Goal: Task Accomplishment & Management: Use online tool/utility

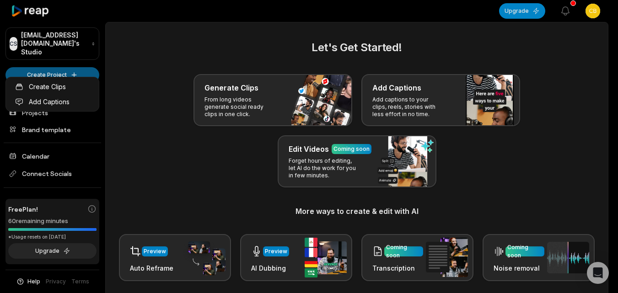
click at [59, 64] on html "CS [EMAIL_ADDRESS][DOMAIN_NAME]'s Studio Create Project Home Projects Brand tem…" at bounding box center [309, 146] width 618 height 293
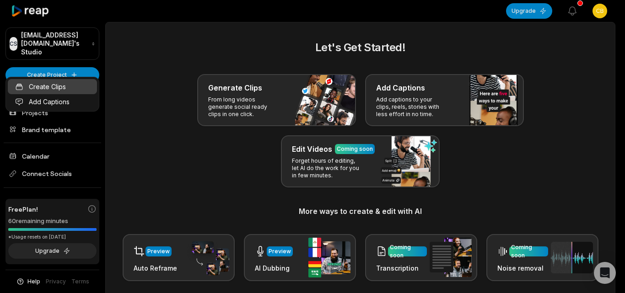
click at [60, 91] on link "Create Clips" at bounding box center [52, 86] width 89 height 15
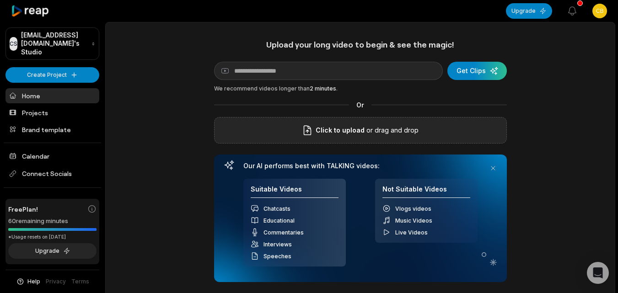
click at [326, 123] on div "Click to upload or drag and drop" at bounding box center [360, 130] width 293 height 27
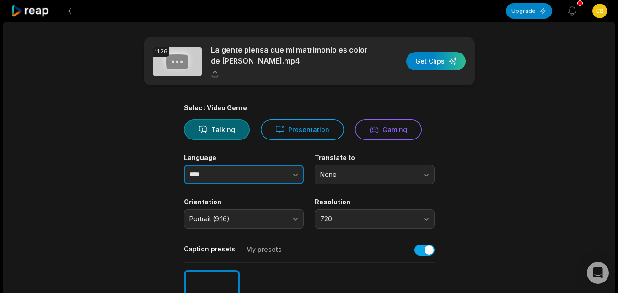
click at [255, 179] on button "button" at bounding box center [277, 174] width 52 height 19
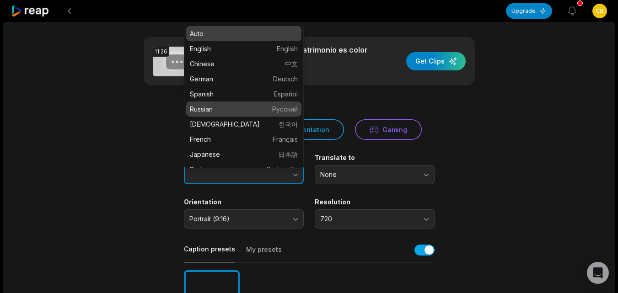
type input "*******"
drag, startPoint x: 263, startPoint y: 107, endPoint x: 266, endPoint y: 113, distance: 6.8
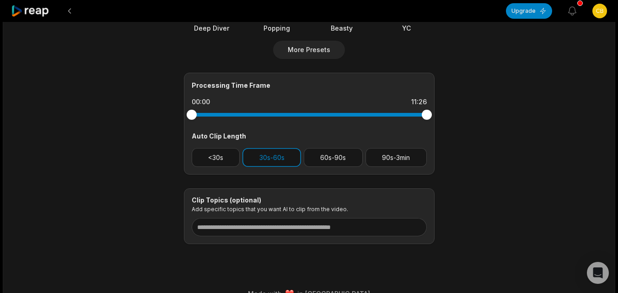
scroll to position [370, 0]
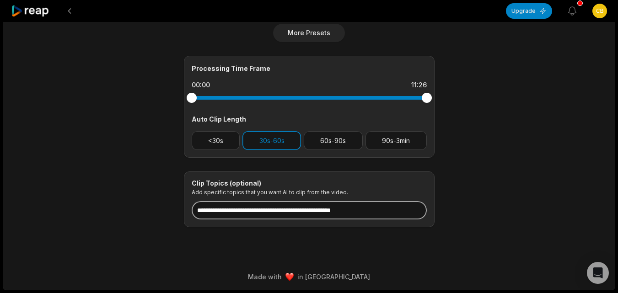
click at [277, 213] on input at bounding box center [309, 210] width 235 height 18
paste input "**********"
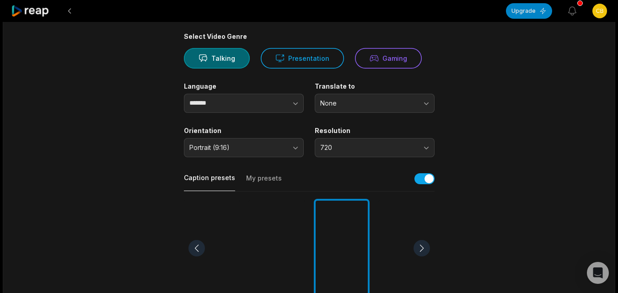
scroll to position [0, 0]
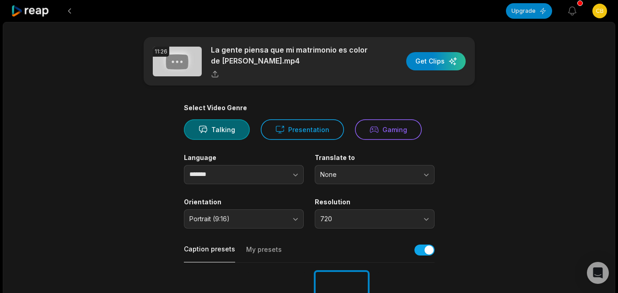
type input "**********"
click at [434, 51] on div "11:26 La gente piensa que mi matrimonio es color de rosas.mp4 Get Clips" at bounding box center [309, 61] width 331 height 48
click at [434, 58] on div "button" at bounding box center [435, 61] width 59 height 18
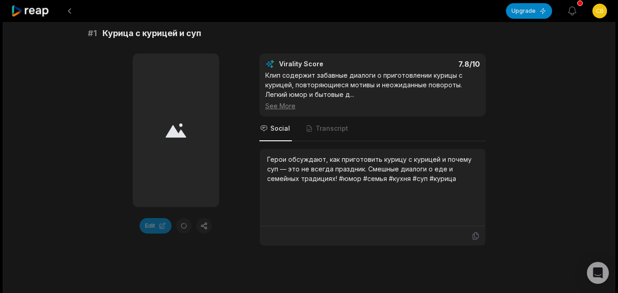
scroll to position [183, 0]
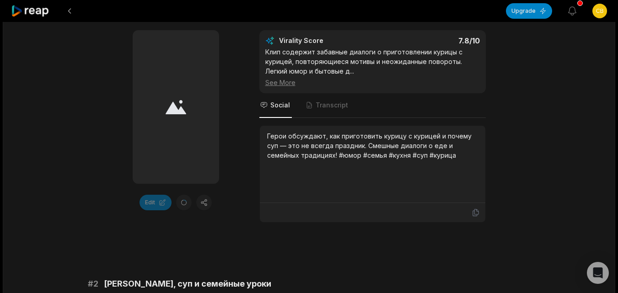
click at [43, 8] on icon at bounding box center [30, 11] width 39 height 12
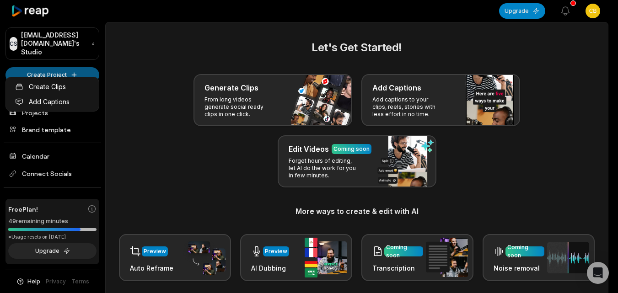
click at [71, 67] on html "CS Cbdshkf@telegmail.com's Studio Create Project Home Projects Brand template C…" at bounding box center [309, 146] width 618 height 293
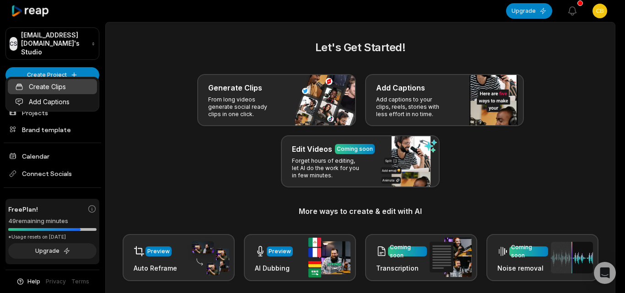
click at [70, 87] on link "Create Clips" at bounding box center [52, 86] width 89 height 15
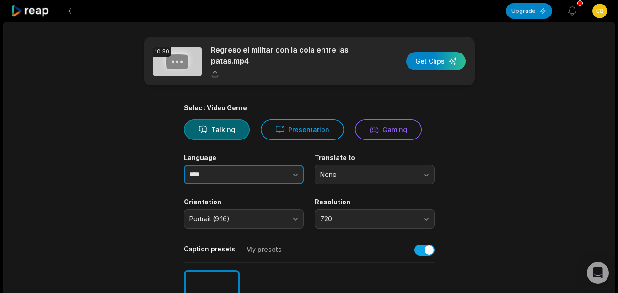
click at [266, 182] on button "button" at bounding box center [277, 174] width 52 height 19
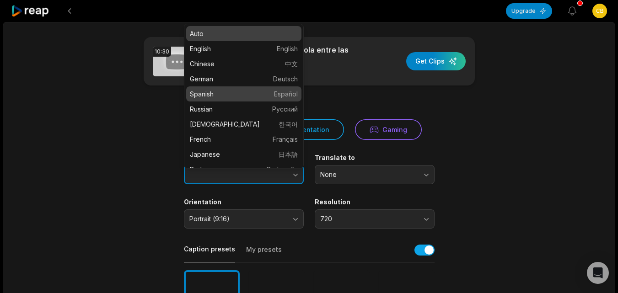
type input "*******"
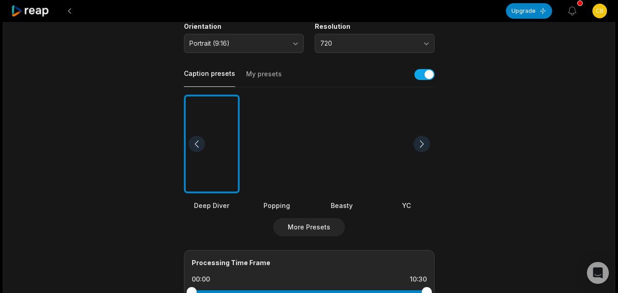
scroll to position [183, 0]
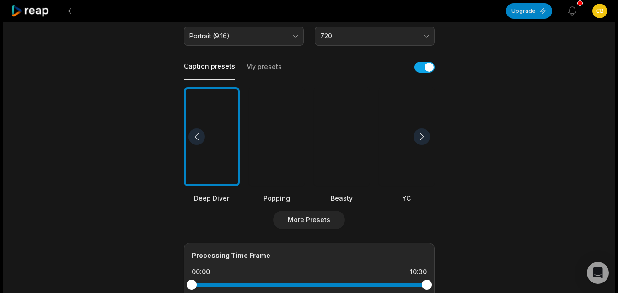
click at [338, 163] on div at bounding box center [342, 136] width 56 height 99
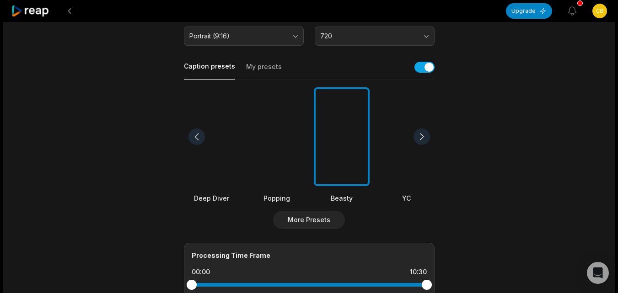
scroll to position [366, 0]
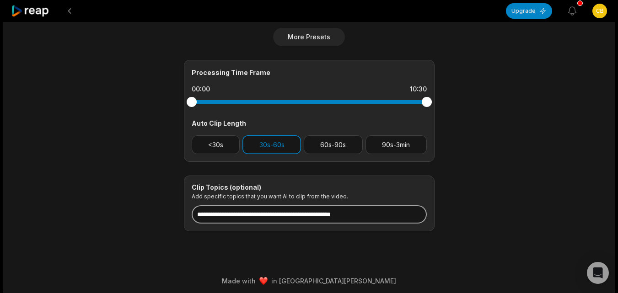
click at [292, 217] on input at bounding box center [309, 214] width 235 height 18
paste input "**********"
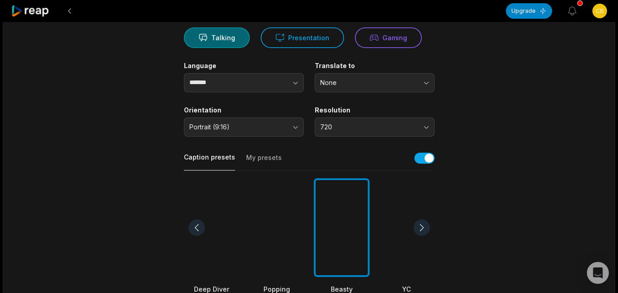
scroll to position [0, 0]
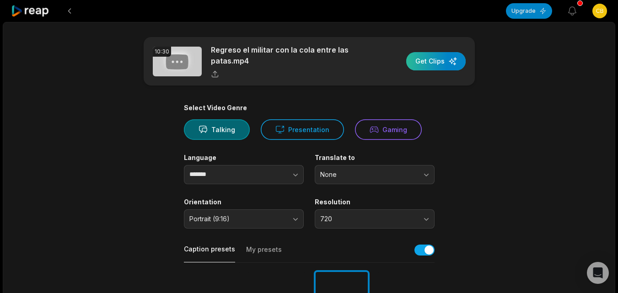
type input "**********"
click at [440, 56] on div "button" at bounding box center [435, 61] width 59 height 18
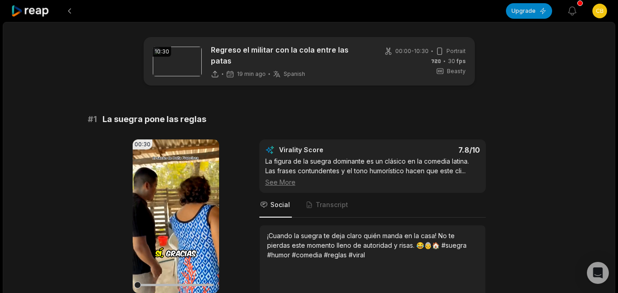
click at [44, 9] on icon at bounding box center [30, 11] width 39 height 12
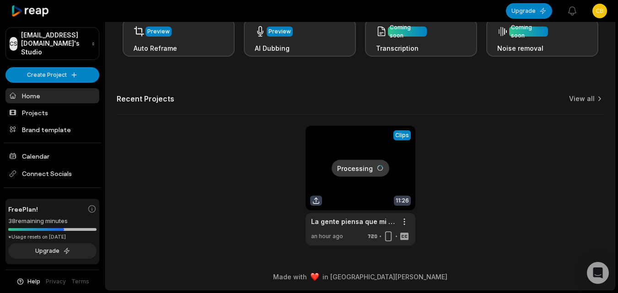
scroll to position [225, 0]
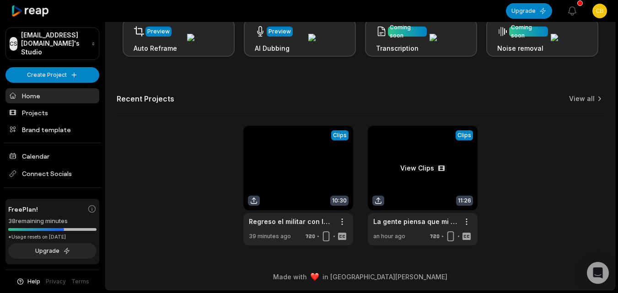
click at [400, 181] on link at bounding box center [423, 186] width 110 height 120
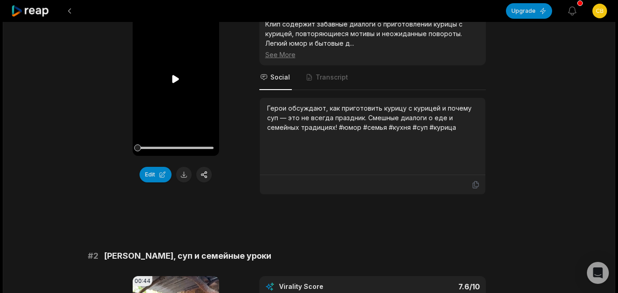
scroll to position [3, 0]
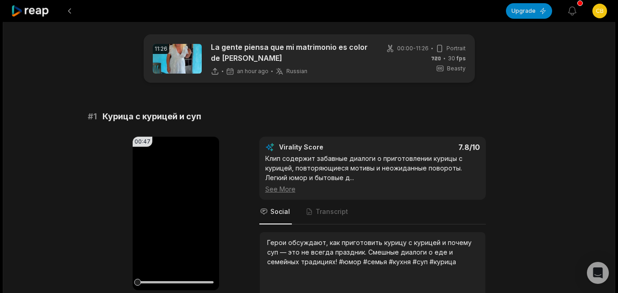
click at [296, 75] on span "Russian" at bounding box center [296, 71] width 21 height 7
click at [279, 74] on icon at bounding box center [279, 71] width 8 height 8
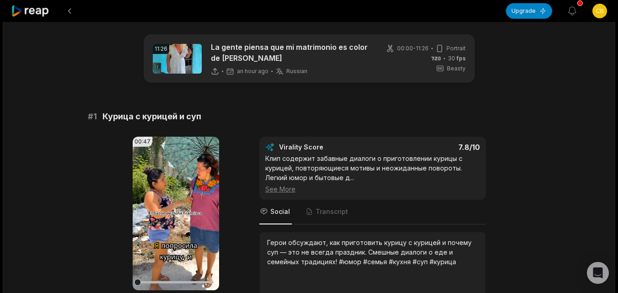
click at [294, 75] on span "Russian" at bounding box center [296, 71] width 21 height 7
click at [268, 70] on div "an hour ago Russian ru" at bounding box center [259, 71] width 97 height 8
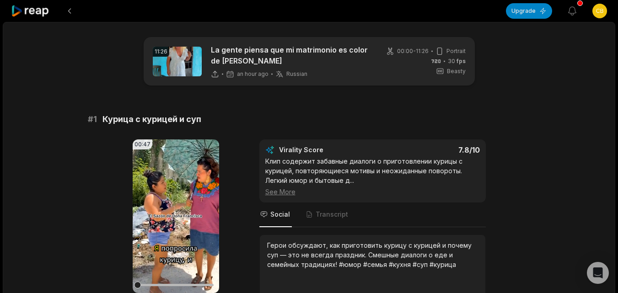
click at [117, 113] on span "Курица с курицей и суп" at bounding box center [151, 119] width 99 height 13
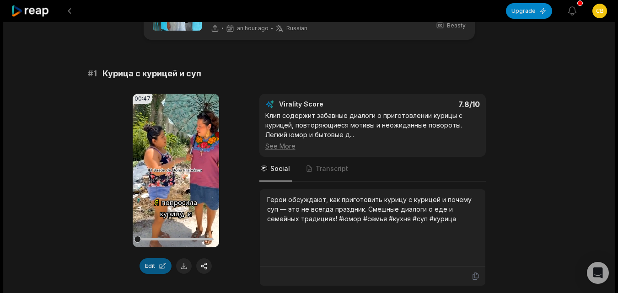
click at [149, 269] on button "Edit" at bounding box center [155, 266] width 32 height 16
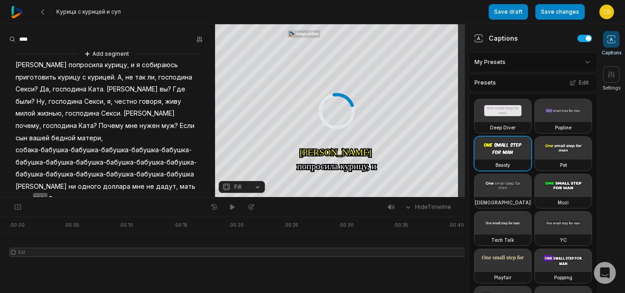
click at [566, 61] on html "Курица с курицей и суп Save draft Save changes Open user menu Captions Settings…" at bounding box center [312, 146] width 625 height 293
click at [571, 143] on html "Курица с курицей и суп Save draft Save changes Open user menu Captions Settings…" at bounding box center [312, 146] width 625 height 293
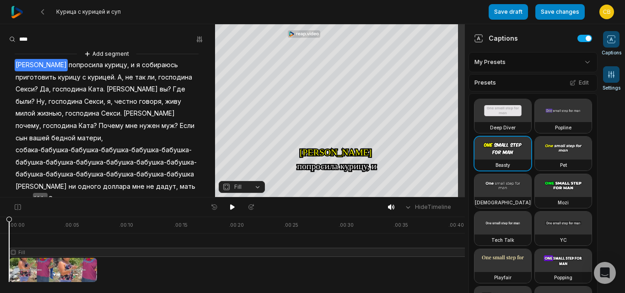
click at [608, 80] on span at bounding box center [611, 74] width 16 height 16
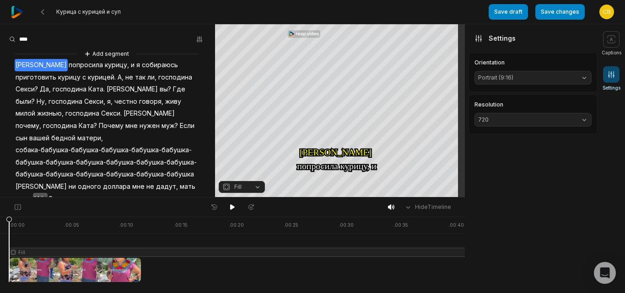
click at [525, 183] on aside "Captions My Presets Presets Edit Deep Diver Popline Beasty Pet Zen Mozi Tech Ta…" at bounding box center [531, 158] width 133 height 269
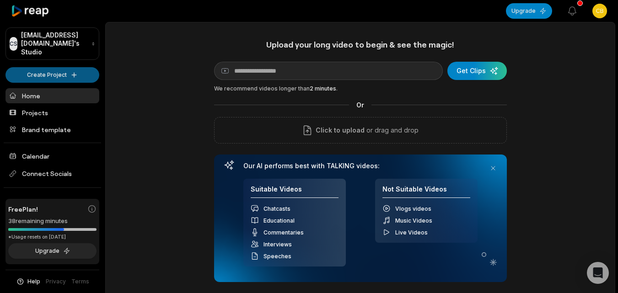
click at [55, 68] on html "CS [EMAIL_ADDRESS][DOMAIN_NAME]'s Studio Create Project Home Projects Brand tem…" at bounding box center [309, 146] width 618 height 293
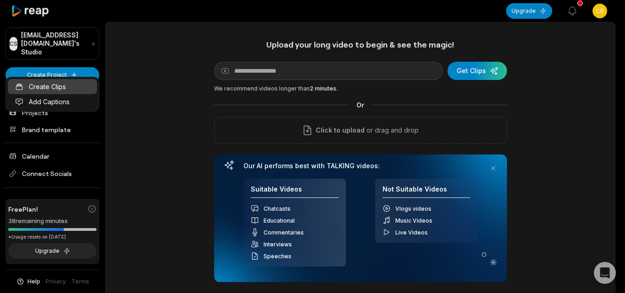
click at [58, 88] on link "Create Clips" at bounding box center [52, 86] width 89 height 15
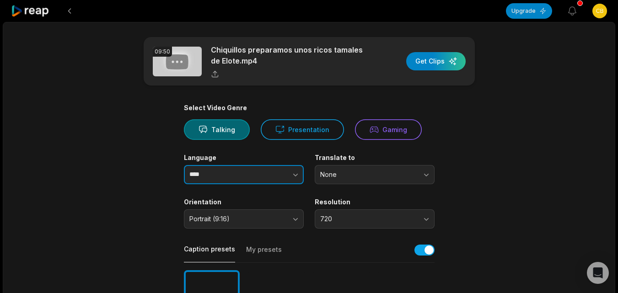
click at [298, 172] on icon "button" at bounding box center [295, 174] width 9 height 9
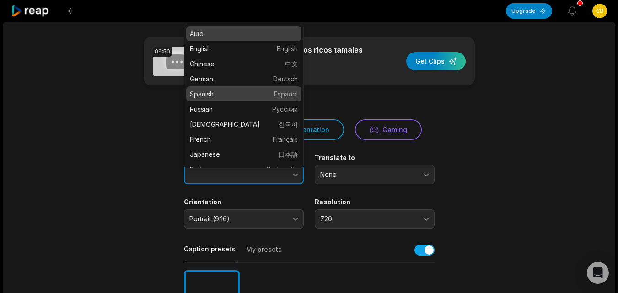
type input "*******"
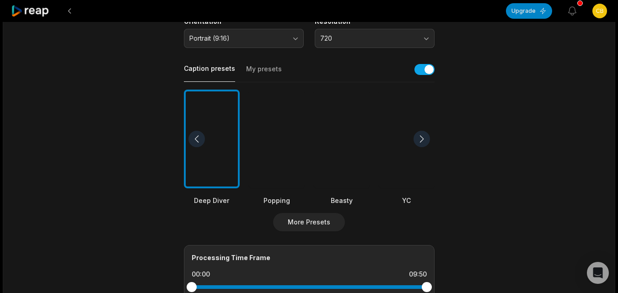
scroll to position [274, 0]
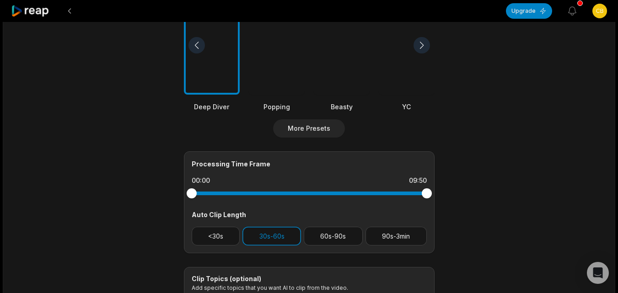
click at [338, 74] on div at bounding box center [342, 45] width 56 height 99
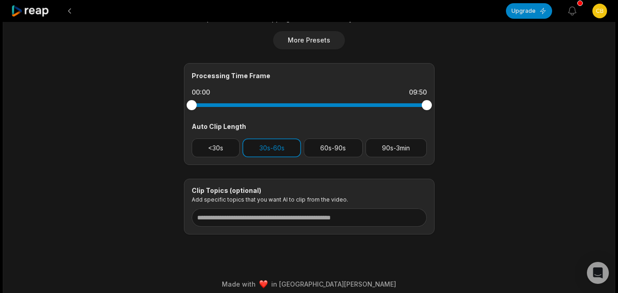
scroll to position [366, 0]
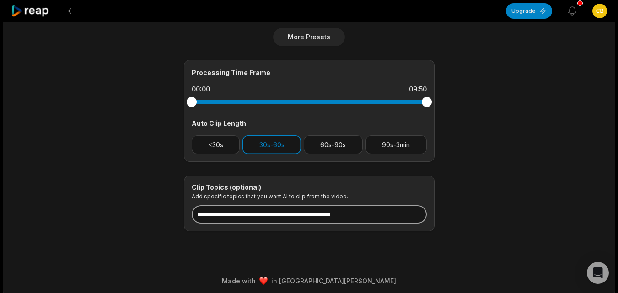
click at [305, 217] on input at bounding box center [309, 214] width 235 height 18
paste input "**********"
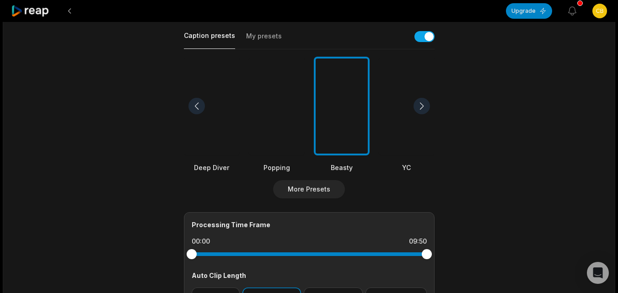
scroll to position [0, 0]
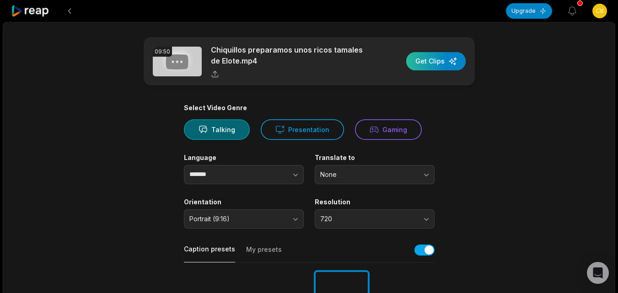
type input "**********"
click at [434, 57] on div "button" at bounding box center [435, 61] width 59 height 18
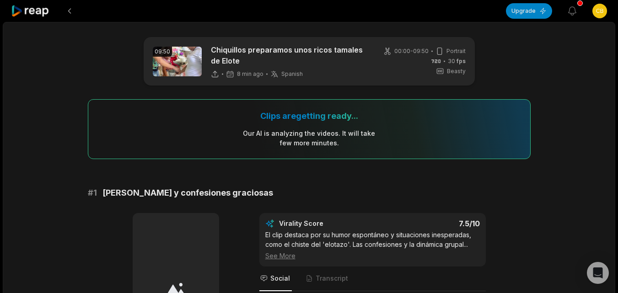
click at [40, 14] on icon at bounding box center [30, 11] width 39 height 12
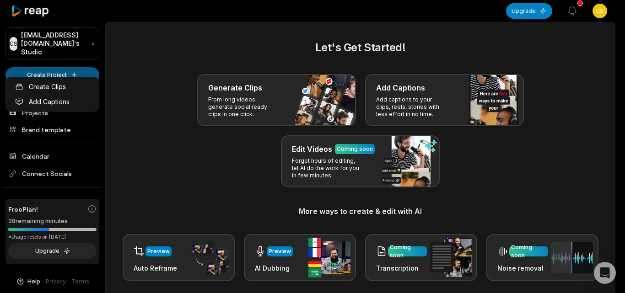
click at [78, 65] on html "CS Cbdshkf@telegmail.com's Studio Create Project Home Projects Brand template C…" at bounding box center [312, 146] width 625 height 293
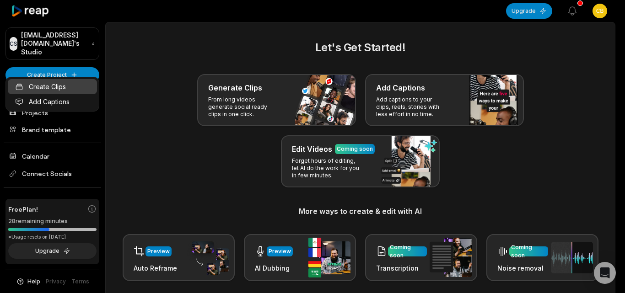
click at [72, 92] on link "Create Clips" at bounding box center [52, 86] width 89 height 15
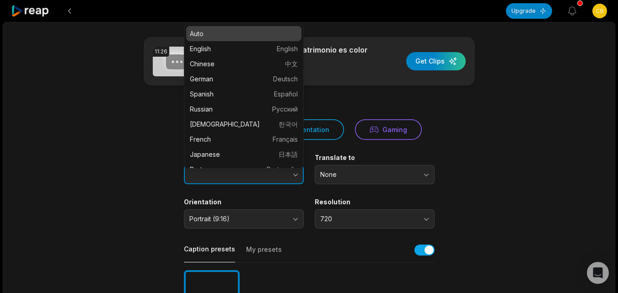
click at [294, 173] on icon "button" at bounding box center [295, 174] width 9 height 9
type input "*******"
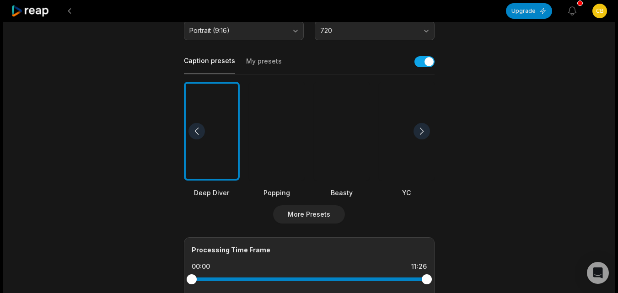
scroll to position [274, 0]
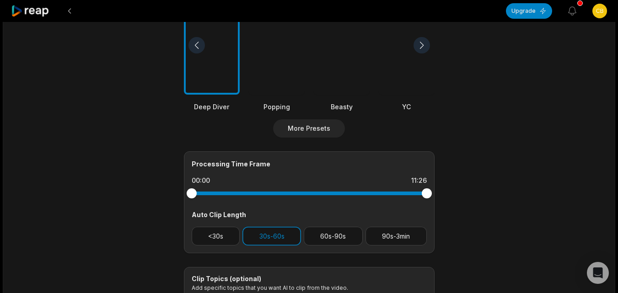
click at [343, 85] on div at bounding box center [342, 45] width 56 height 99
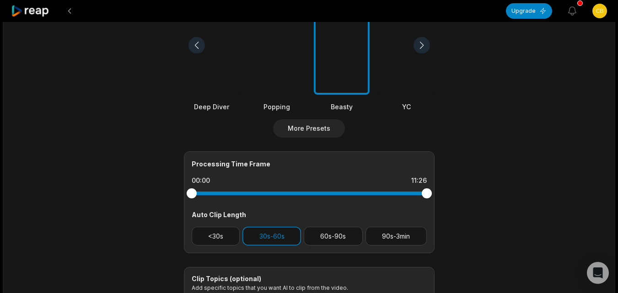
scroll to position [370, 0]
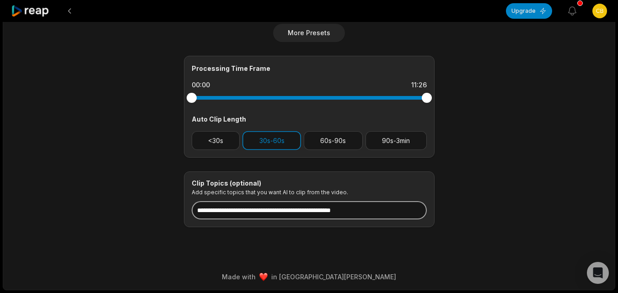
click at [319, 211] on input at bounding box center [309, 210] width 235 height 18
paste input "**********"
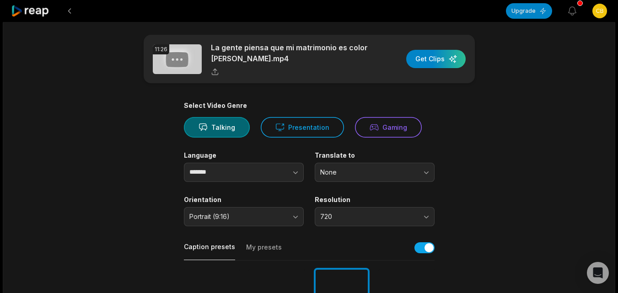
scroll to position [0, 0]
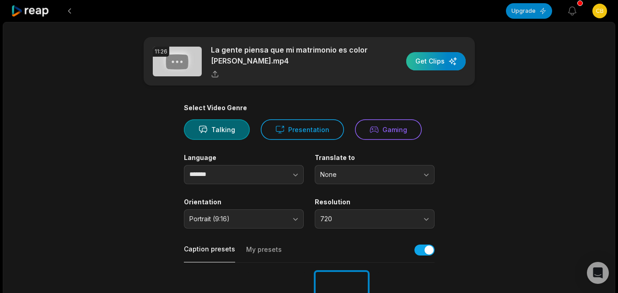
type input "**********"
click at [451, 61] on div "button" at bounding box center [435, 61] width 59 height 18
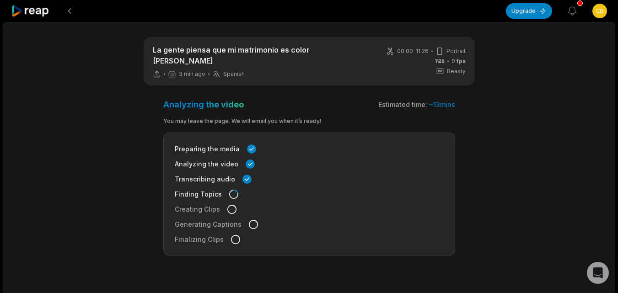
click at [40, 12] on icon at bounding box center [30, 11] width 39 height 12
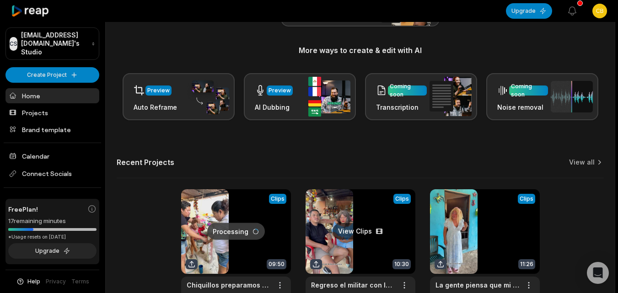
scroll to position [183, 0]
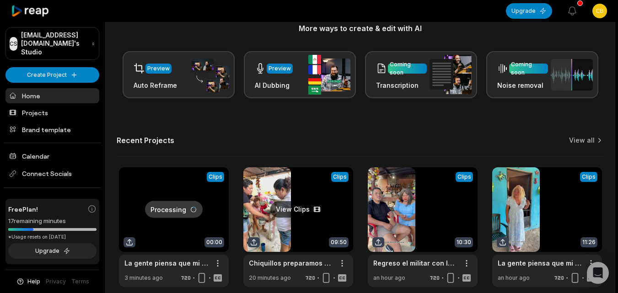
click at [293, 221] on link at bounding box center [298, 227] width 110 height 120
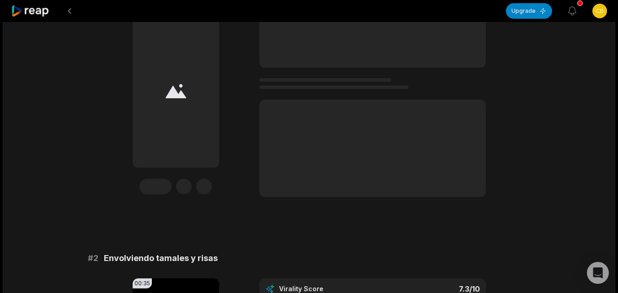
scroll to position [137, 0]
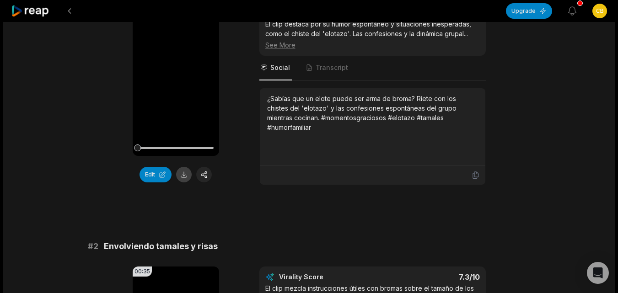
click at [182, 169] on button at bounding box center [184, 175] width 16 height 16
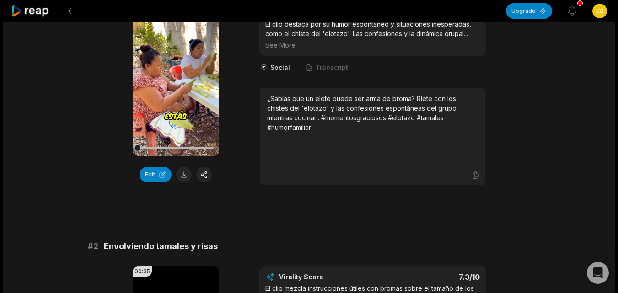
scroll to position [366, 0]
